Goal: Transaction & Acquisition: Purchase product/service

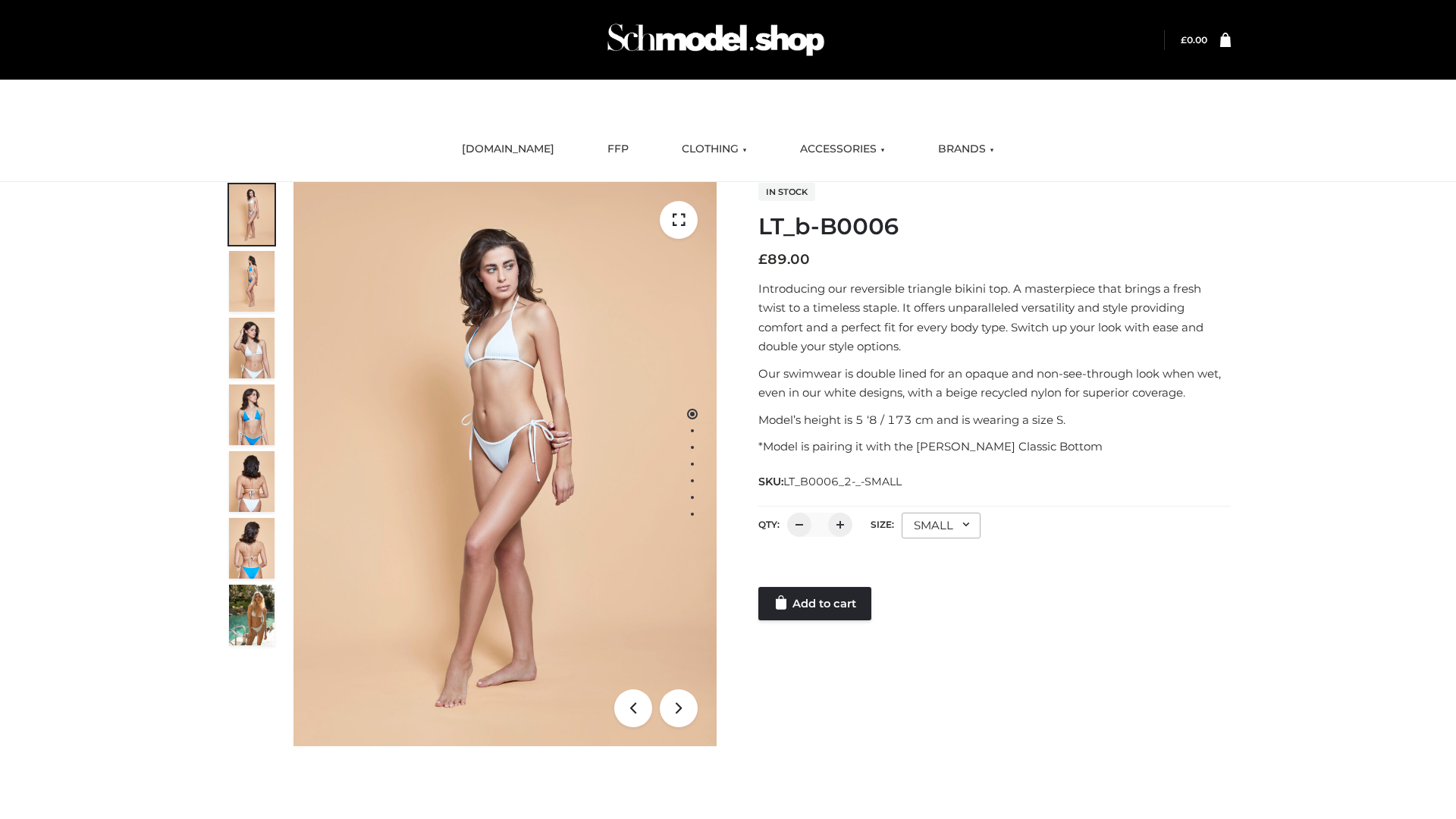
click at [816, 573] on div at bounding box center [995, 571] width 473 height 30
